Goal: Book appointment/travel/reservation

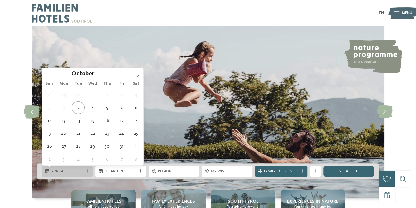
click at [76, 168] on div "Arrival" at bounding box center [67, 171] width 35 height 6
click at [139, 77] on span at bounding box center [137, 73] width 11 height 11
type input "****"
click at [139, 77] on span at bounding box center [137, 73] width 11 height 11
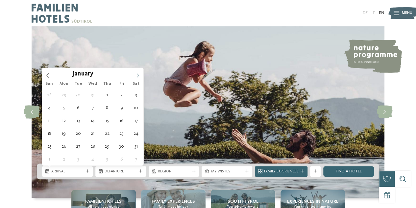
click at [139, 77] on span at bounding box center [137, 73] width 11 height 11
click at [138, 77] on span at bounding box center [137, 73] width 11 height 11
click at [137, 78] on span at bounding box center [137, 73] width 11 height 11
click at [49, 71] on span at bounding box center [47, 73] width 11 height 11
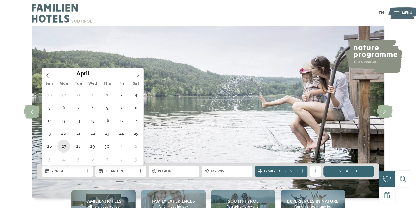
type div "[DATE]"
type input "****"
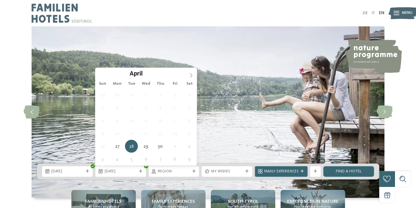
click at [191, 76] on icon at bounding box center [191, 75] width 2 height 4
type div "[DATE]"
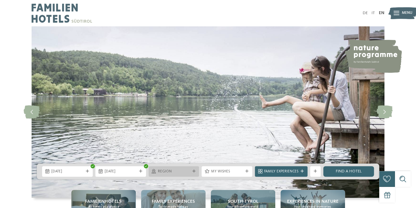
click at [165, 172] on span "Region" at bounding box center [174, 171] width 32 height 5
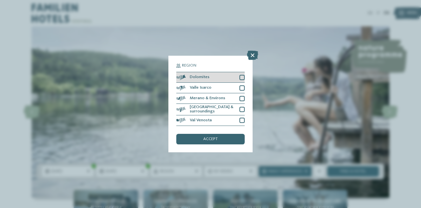
click at [242, 78] on div at bounding box center [241, 77] width 5 height 5
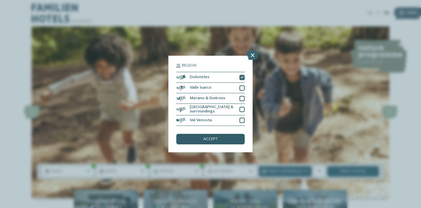
click at [230, 137] on div "accept" at bounding box center [210, 139] width 68 height 11
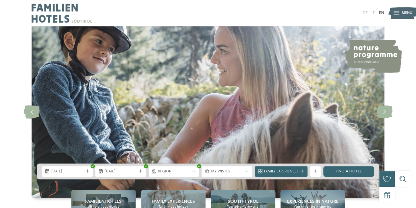
click at [181, 169] on span "Region" at bounding box center [174, 171] width 32 height 5
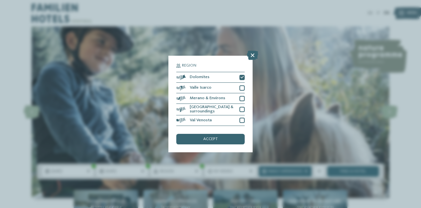
click at [227, 140] on div "accept" at bounding box center [210, 139] width 68 height 11
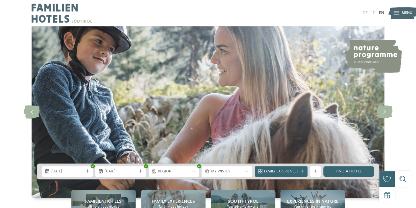
click at [226, 170] on span "My wishes" at bounding box center [227, 171] width 32 height 5
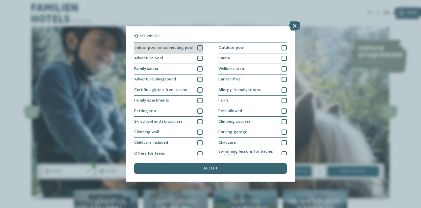
click at [194, 50] on div "Indoor pool or connecting pool" at bounding box center [168, 48] width 68 height 11
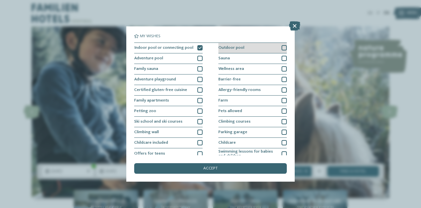
click at [260, 48] on div "Outdoor pool" at bounding box center [252, 48] width 68 height 11
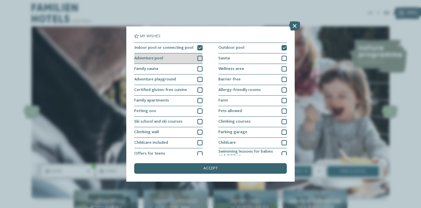
click at [185, 56] on div "Adventure pool" at bounding box center [168, 58] width 68 height 11
click at [218, 170] on div "accept" at bounding box center [210, 168] width 153 height 11
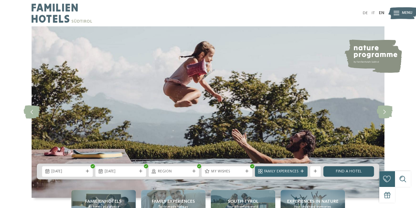
click at [350, 173] on link "Find a hotel" at bounding box center [348, 171] width 51 height 11
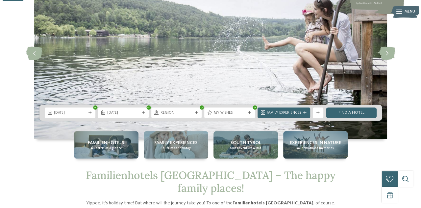
scroll to position [132, 0]
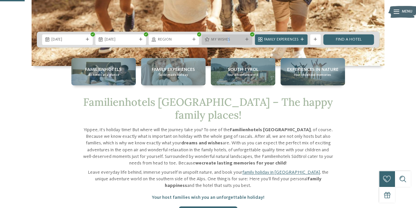
click at [228, 38] on span "My wishes" at bounding box center [227, 39] width 32 height 5
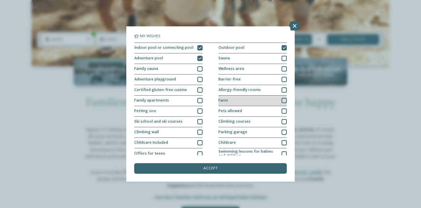
click at [232, 99] on div "Farm" at bounding box center [252, 100] width 68 height 11
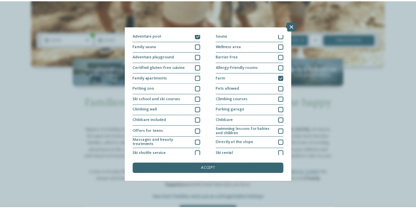
scroll to position [33, 0]
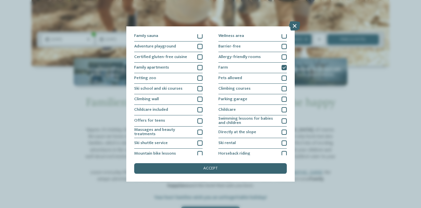
click at [227, 163] on div "accept" at bounding box center [210, 168] width 153 height 11
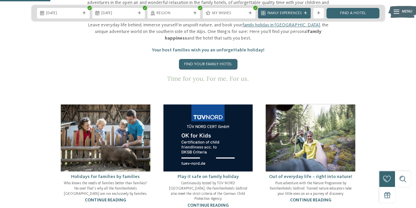
scroll to position [296, 0]
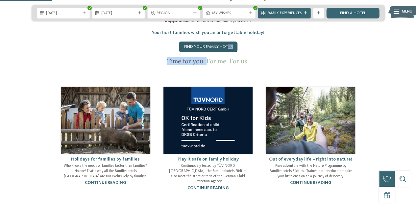
click at [207, 39] on div "Yippee, it’s holiday time! But where will the journey take you? To one of the F…" at bounding box center [208, 13] width 250 height 103
click at [203, 41] on link "Find your family hotel" at bounding box center [208, 46] width 59 height 11
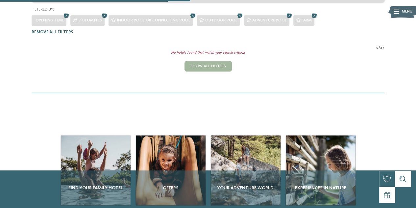
scroll to position [150, 0]
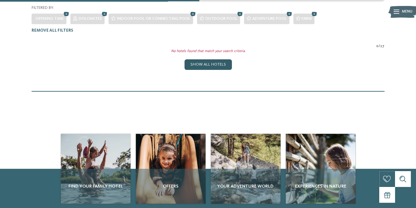
click at [203, 59] on div "Show all hotels" at bounding box center [208, 64] width 47 height 11
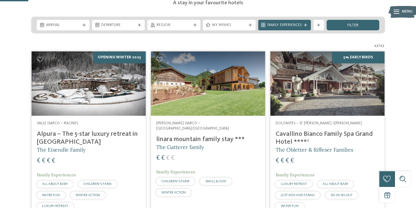
scroll to position [118, 0]
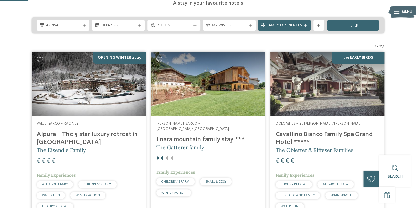
click at [167, 20] on div "Region" at bounding box center [173, 25] width 53 height 11
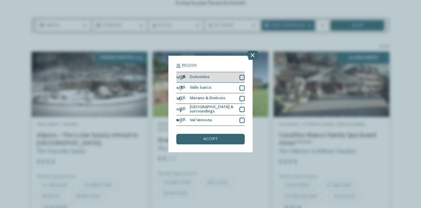
click at [210, 79] on div "Dolomites" at bounding box center [210, 77] width 68 height 11
click at [212, 134] on div "accept" at bounding box center [210, 139] width 68 height 11
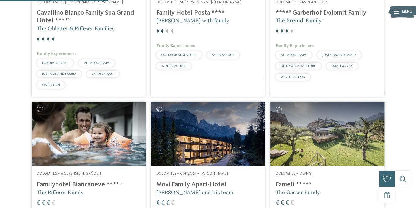
scroll to position [282, 0]
